Goal: Task Accomplishment & Management: Manage account settings

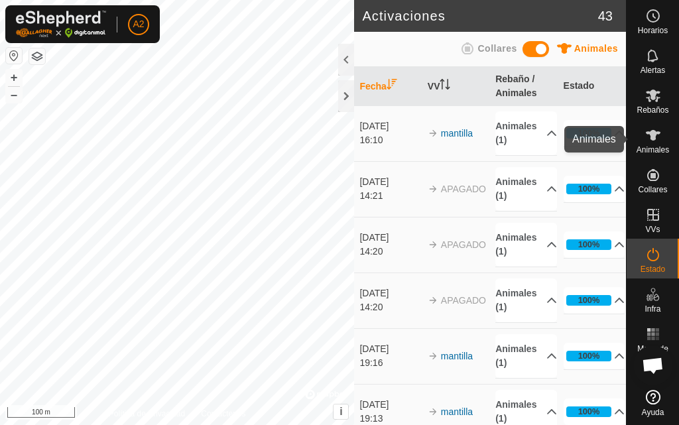
click at [660, 137] on icon at bounding box center [653, 135] width 16 height 16
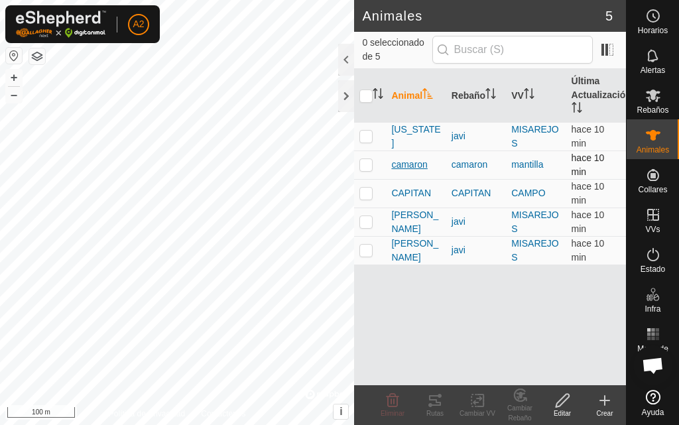
click at [416, 165] on span "camaron" at bounding box center [409, 165] width 36 height 14
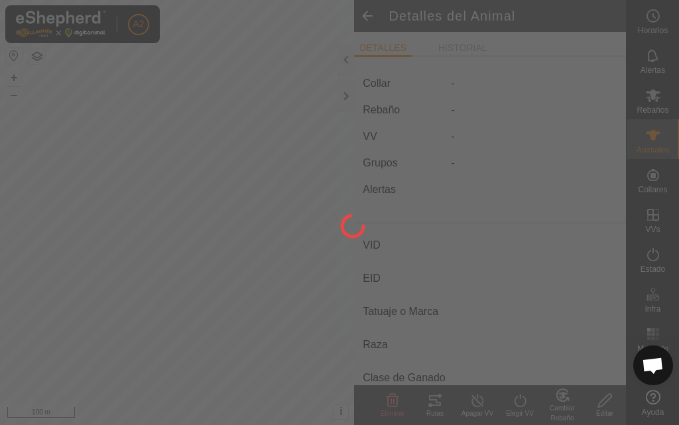
type input "camaron"
type input "-"
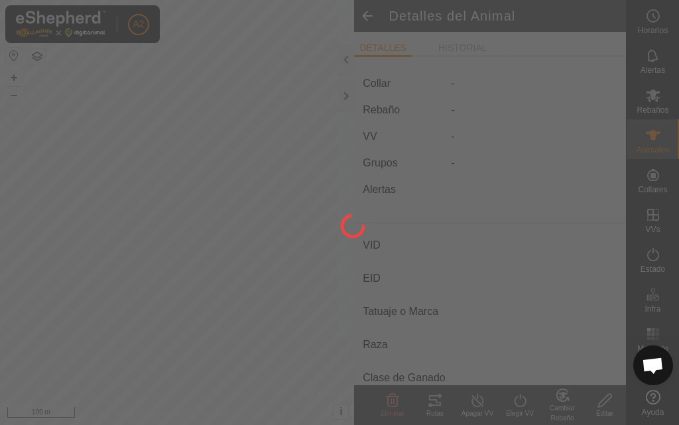
type input "0 kg"
type input "-"
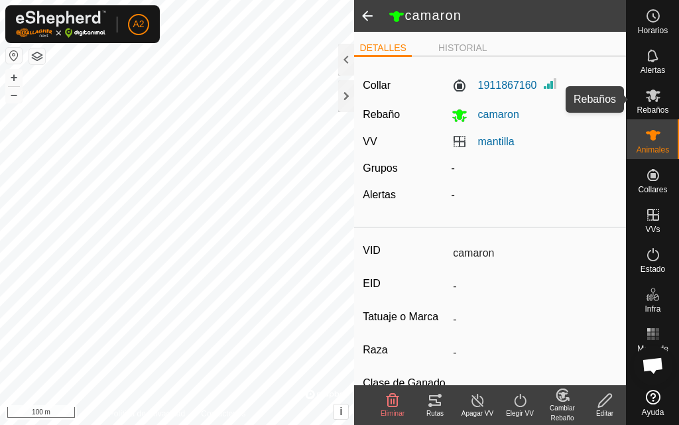
click at [642, 95] on es-mob-svg-icon at bounding box center [653, 95] width 24 height 21
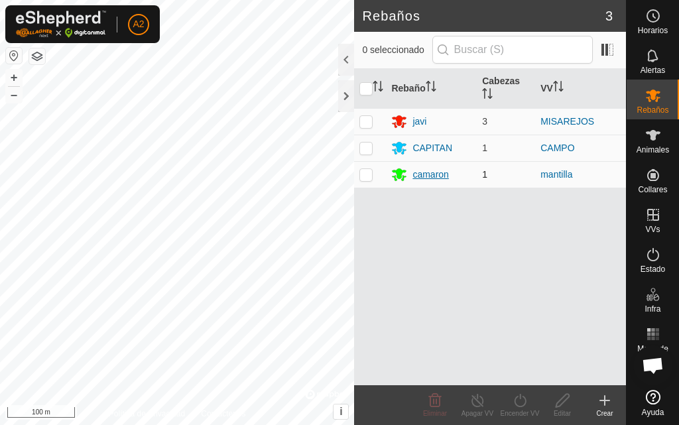
click at [423, 170] on div "camaron" at bounding box center [430, 175] width 36 height 14
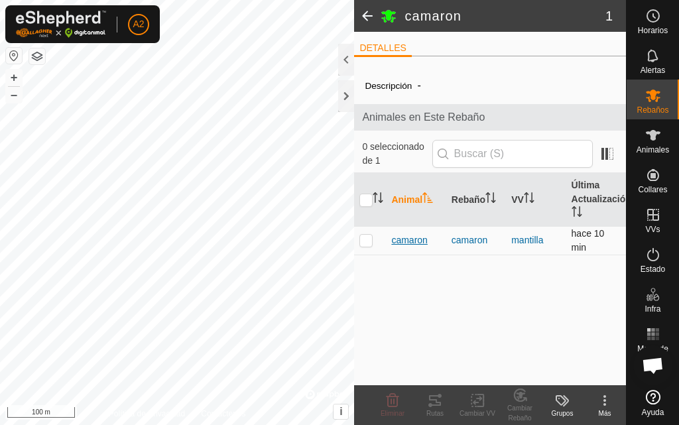
click at [414, 235] on span "camaron" at bounding box center [409, 240] width 36 height 14
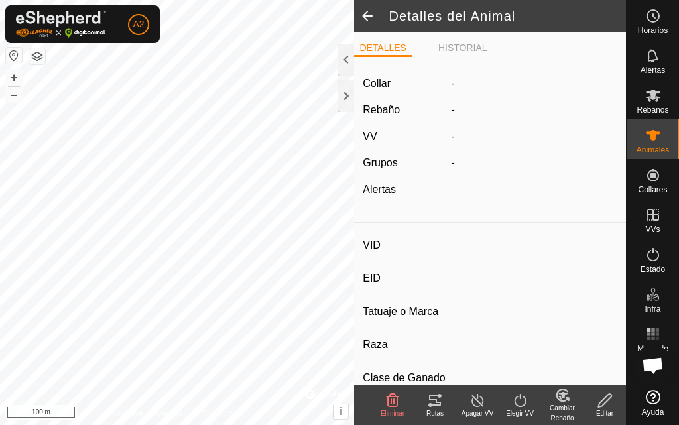
type input "camaron"
type input "-"
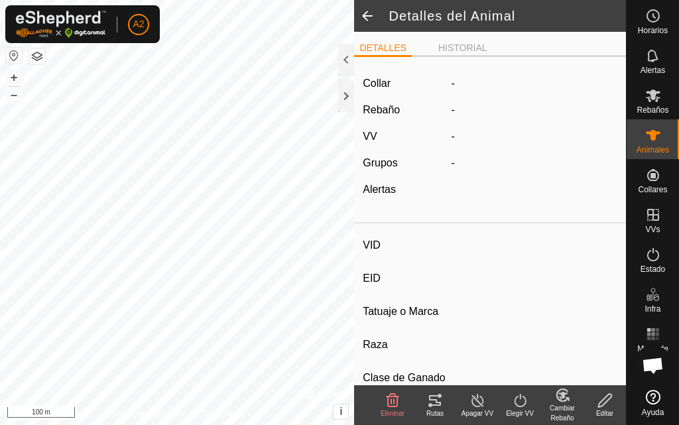
type input "0 kg"
type input "-"
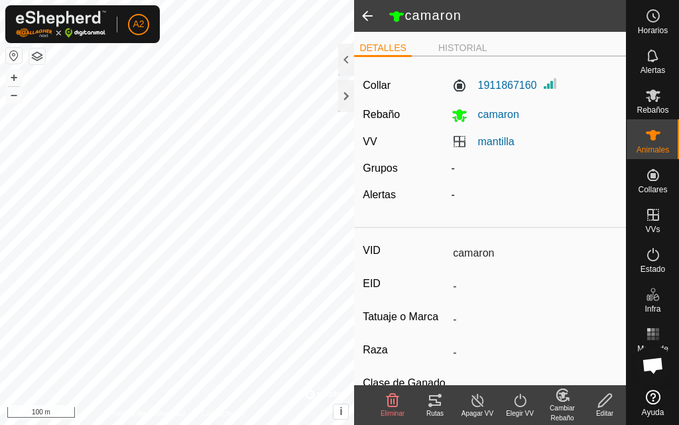
click at [441, 404] on icon at bounding box center [435, 400] width 16 height 16
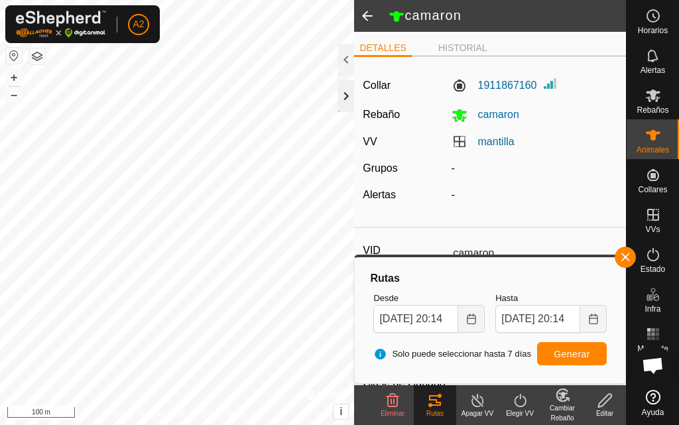
click at [345, 93] on div at bounding box center [346, 96] width 16 height 32
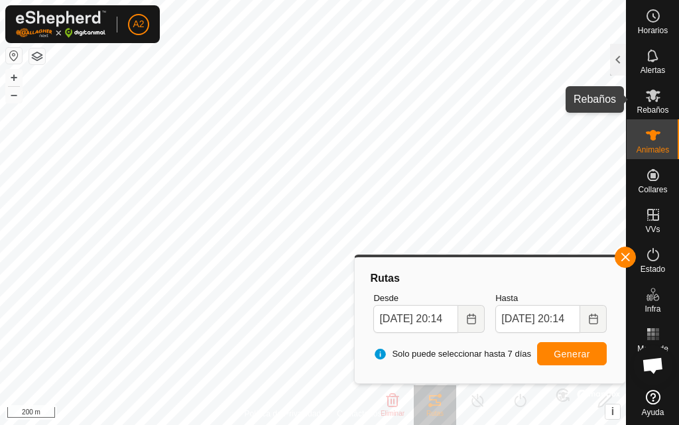
click at [654, 88] on icon at bounding box center [653, 96] width 16 height 16
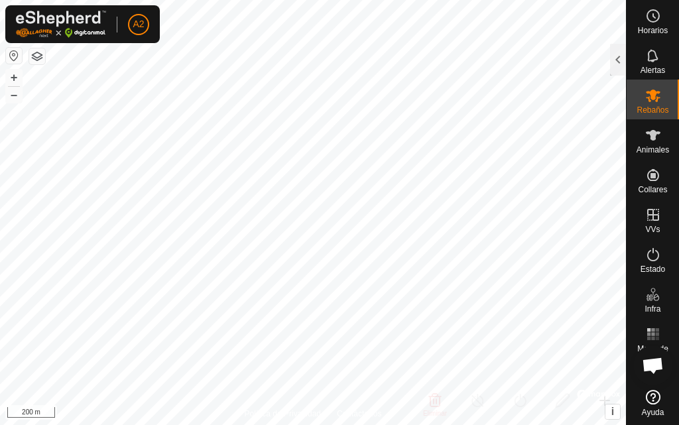
click at [652, 97] on icon at bounding box center [653, 95] width 15 height 13
click at [615, 64] on div at bounding box center [618, 60] width 16 height 32
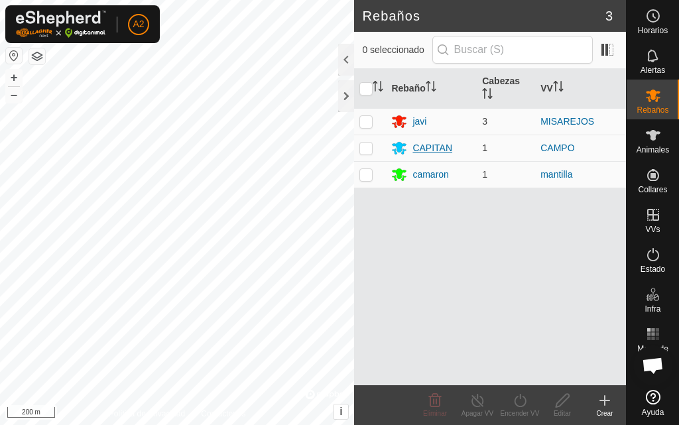
click at [449, 145] on div "CAPITAN" at bounding box center [432, 148] width 40 height 14
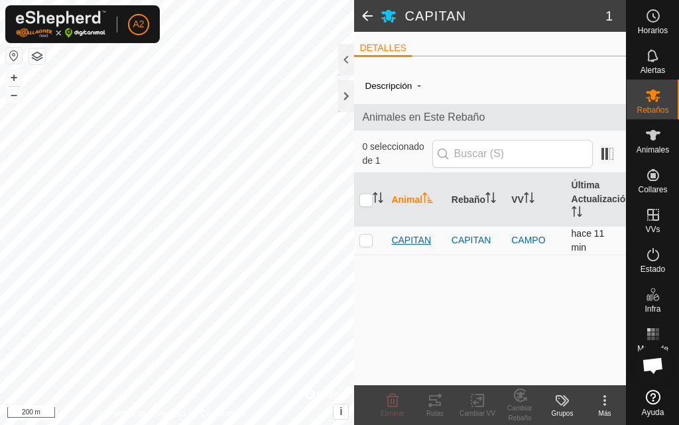
click at [410, 241] on span "CAPITAN" at bounding box center [411, 240] width 40 height 14
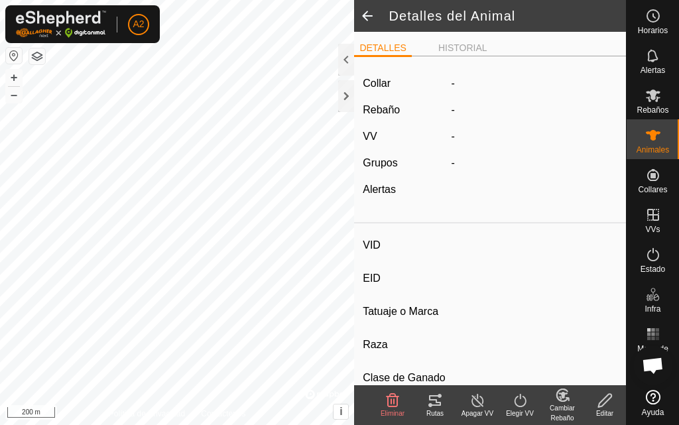
type input "CAPITAN"
type input "-"
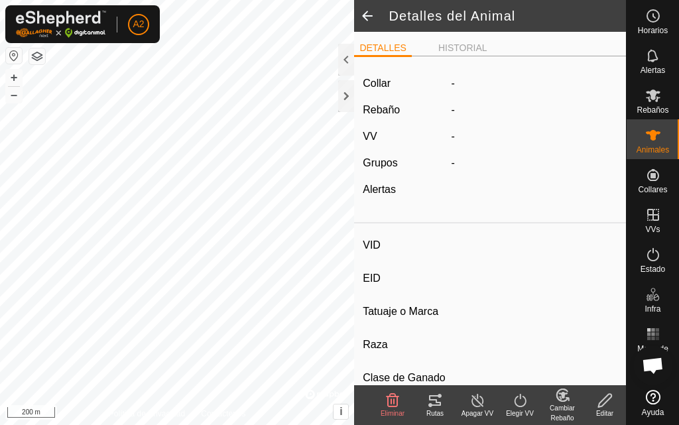
type input "0 kg"
type input "-"
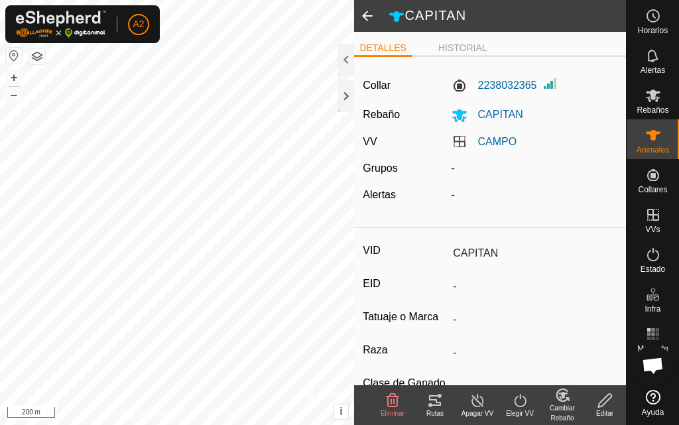
click at [436, 398] on icon at bounding box center [435, 400] width 16 height 16
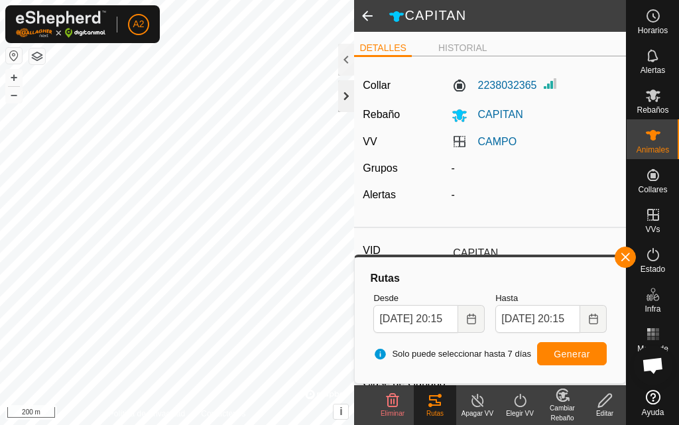
click at [347, 89] on div at bounding box center [346, 96] width 16 height 32
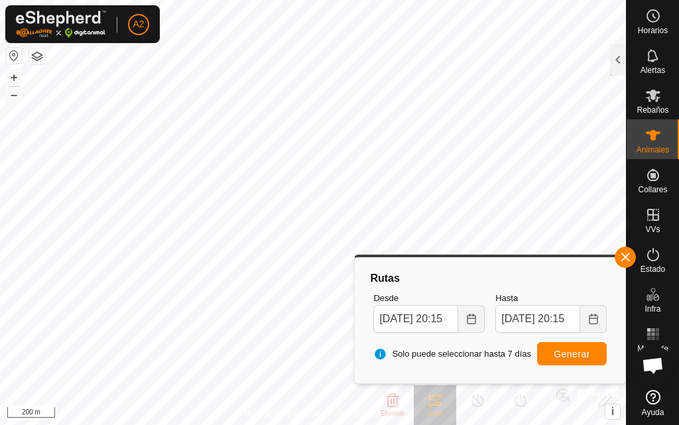
click at [355, 376] on body "A2 Horarios Alertas Rebaños Animales Collares VVs Estado Infra Mapa de Calor Ay…" at bounding box center [339, 212] width 679 height 425
